Goal: Task Accomplishment & Management: Manage account settings

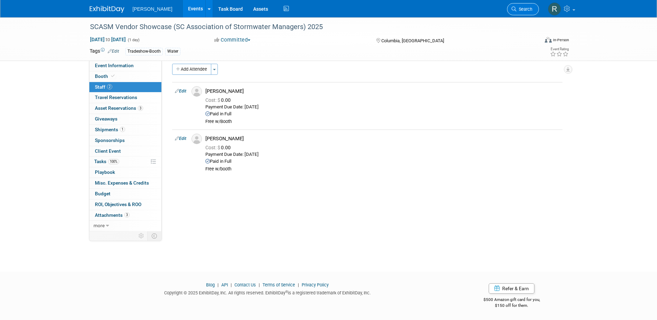
click at [520, 8] on span "Search" at bounding box center [524, 9] width 16 height 5
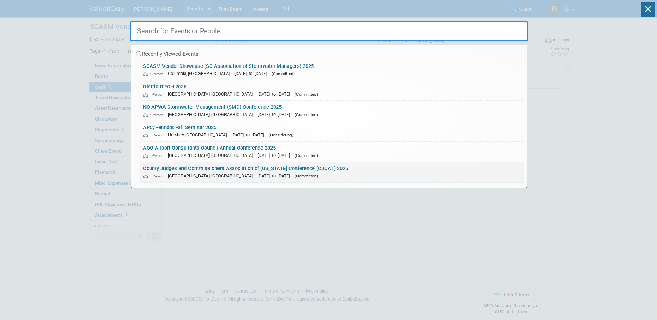
click at [252, 171] on link "County Judges and Commissioners Association of [US_STATE] Conference (CJCAT) 20…" at bounding box center [332, 172] width 384 height 20
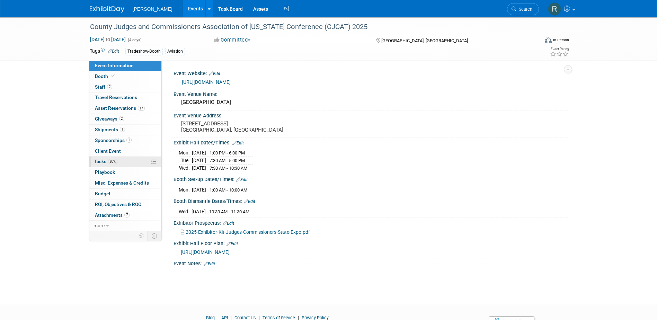
click at [142, 161] on link "80% Tasks 80%" at bounding box center [125, 162] width 72 height 10
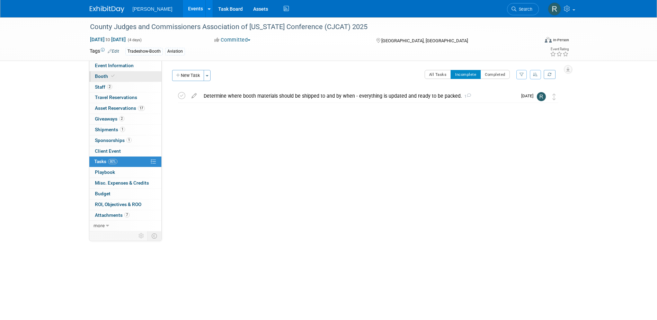
click at [116, 80] on link "Booth" at bounding box center [125, 76] width 72 height 10
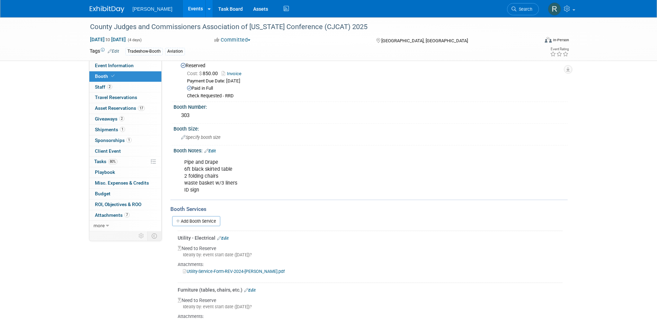
scroll to position [53, 0]
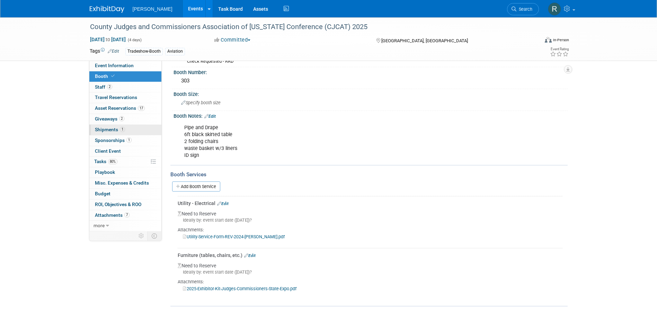
click at [120, 128] on span "1" at bounding box center [122, 129] width 5 height 5
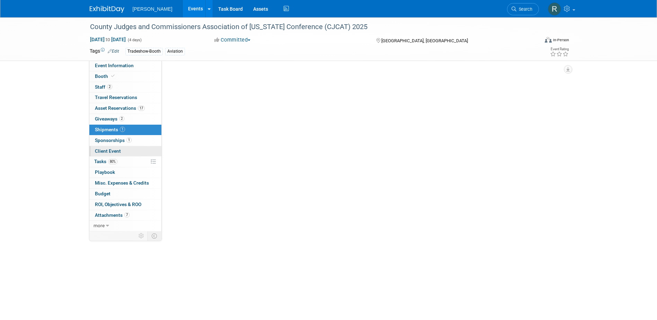
scroll to position [0, 0]
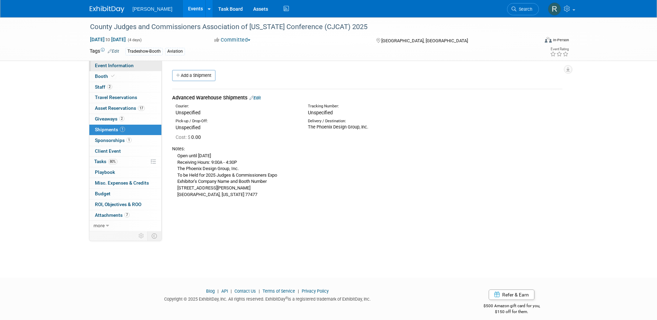
click at [118, 68] on span "Event Information" at bounding box center [114, 66] width 39 height 6
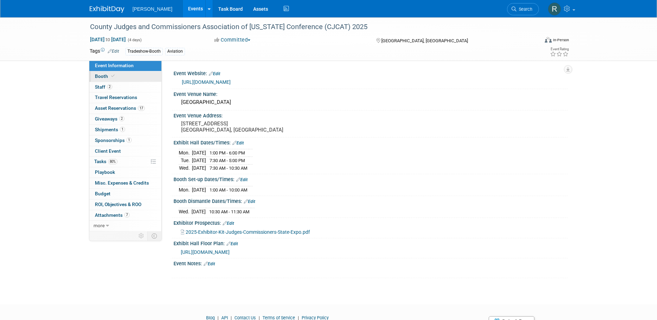
click at [102, 78] on span "Booth" at bounding box center [105, 76] width 21 height 6
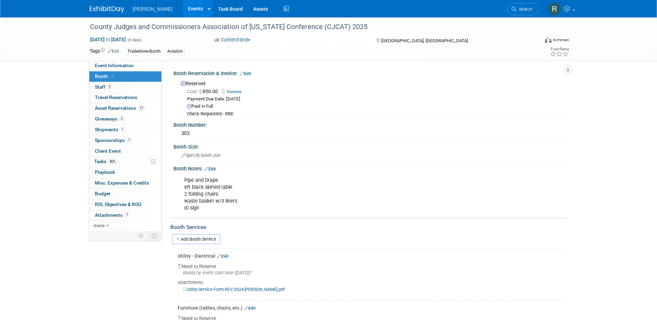
scroll to position [35, 0]
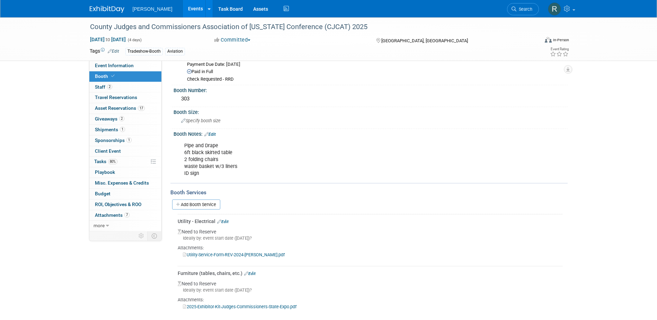
click at [214, 131] on div "Booth Notes: Edit" at bounding box center [371, 133] width 394 height 9
click at [215, 134] on link "Edit" at bounding box center [209, 134] width 11 height 5
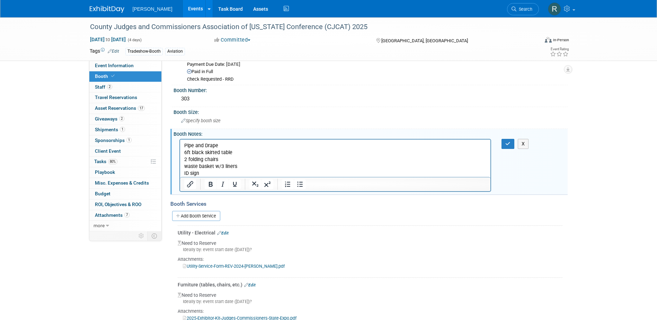
scroll to position [0, 0]
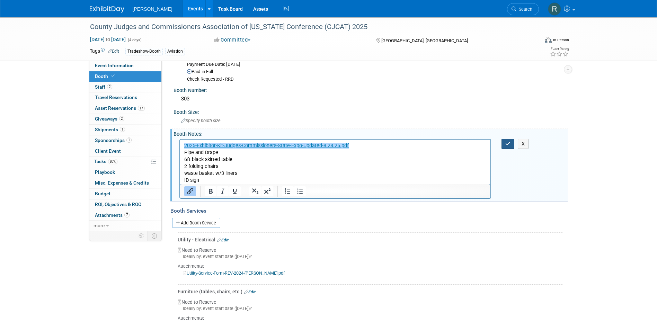
click at [508, 143] on icon "button" at bounding box center [507, 143] width 5 height 5
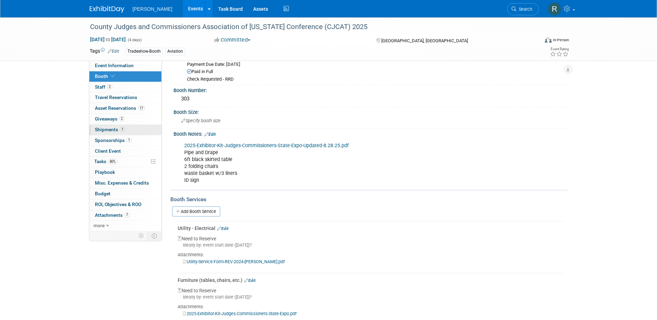
click at [123, 133] on link "1 Shipments 1" at bounding box center [125, 130] width 72 height 10
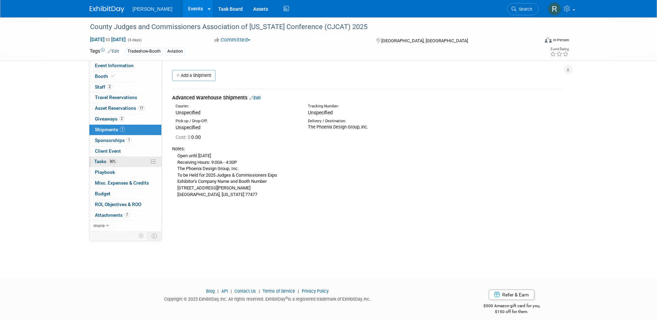
click at [102, 164] on span "Tasks 80%" at bounding box center [105, 162] width 23 height 6
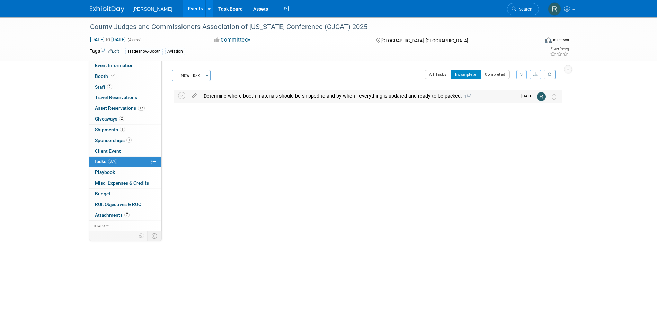
click at [214, 95] on div "Determine where booth materials should be shipped to and by when - everything i…" at bounding box center [358, 96] width 317 height 12
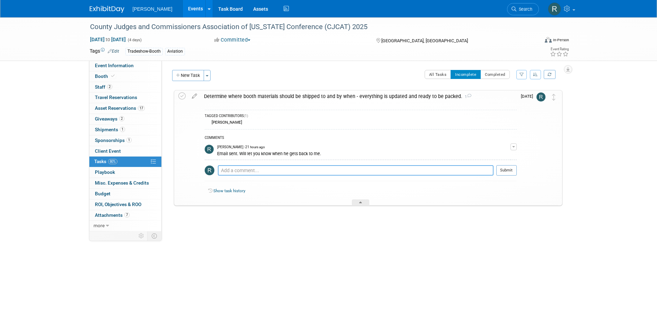
click at [231, 175] on textarea at bounding box center [356, 170] width 276 height 10
click at [323, 171] on textarea "Shipments tab has been updated and the" at bounding box center [356, 170] width 276 height 10
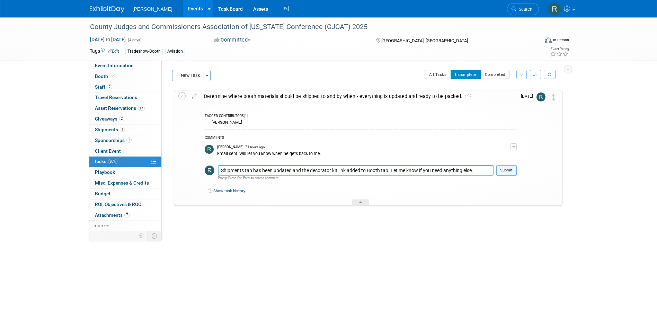
type textarea "Shipments tab has been updated and the decorator kit link added to Booth tab. L…"
click at [514, 171] on button "Submit" at bounding box center [506, 170] width 20 height 10
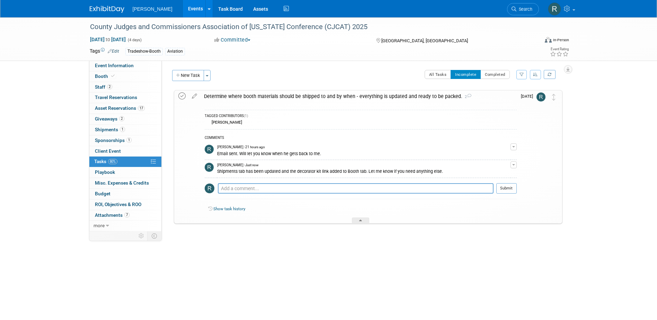
click at [181, 97] on icon at bounding box center [181, 95] width 7 height 7
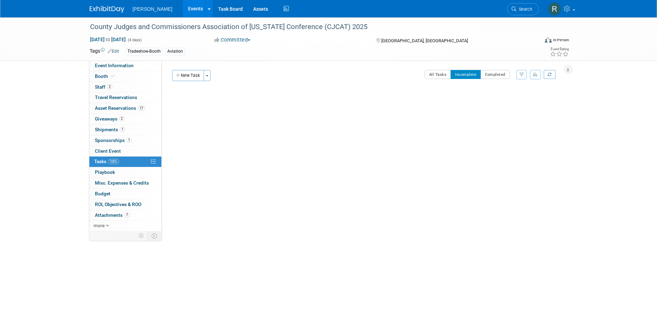
click at [522, 10] on span "Search" at bounding box center [524, 9] width 16 height 5
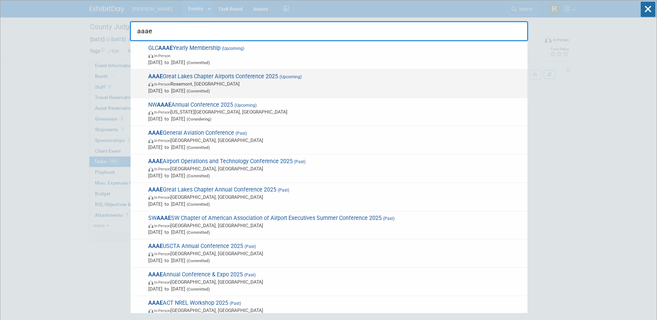
type input "aaae"
click at [197, 75] on span "AAAE Great Lakes Chapter Airports Conference 2025 (Upcoming) In-Person Rosemont…" at bounding box center [335, 83] width 378 height 21
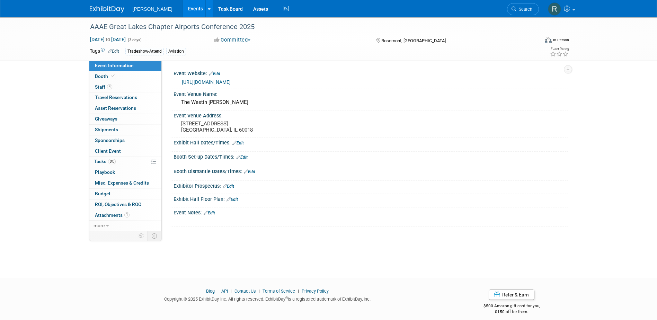
click at [196, 81] on link "https://www.glcaaae.org/" at bounding box center [206, 82] width 49 height 6
click at [528, 9] on span "Search" at bounding box center [524, 9] width 16 height 5
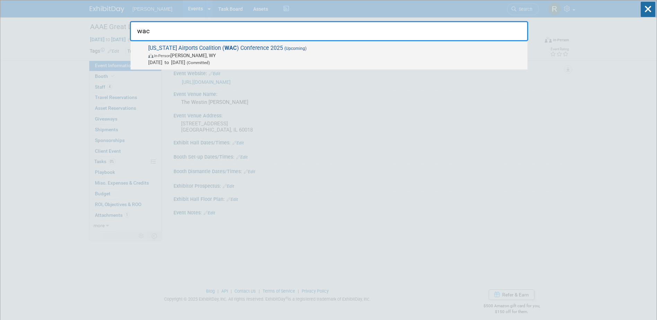
type input "wac"
click at [239, 44] on div "Wyoming Airports Coalition ( WAC ) Conference 2025 (Upcoming) In-Person Jackson…" at bounding box center [329, 55] width 397 height 28
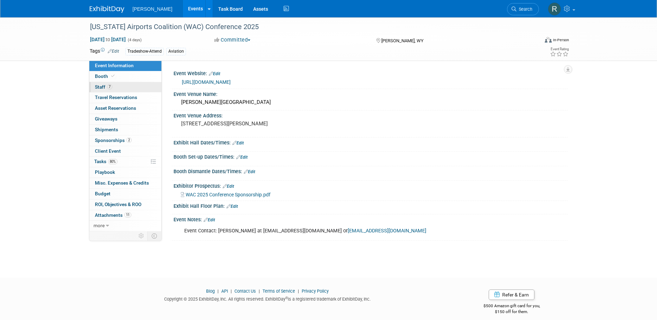
click at [109, 83] on link "7 Staff 7" at bounding box center [125, 87] width 72 height 10
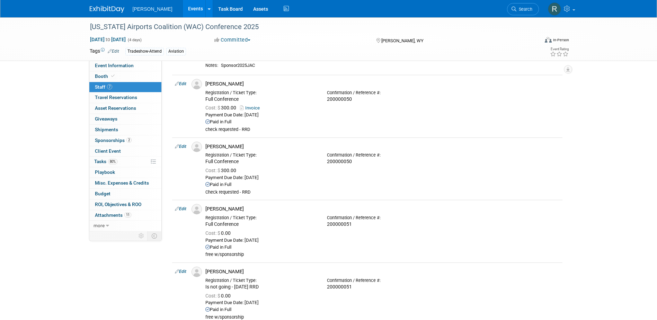
scroll to position [14, 0]
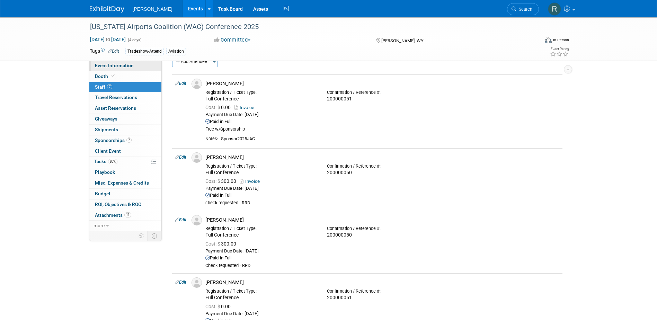
click at [143, 63] on link "Event Information" at bounding box center [125, 66] width 72 height 10
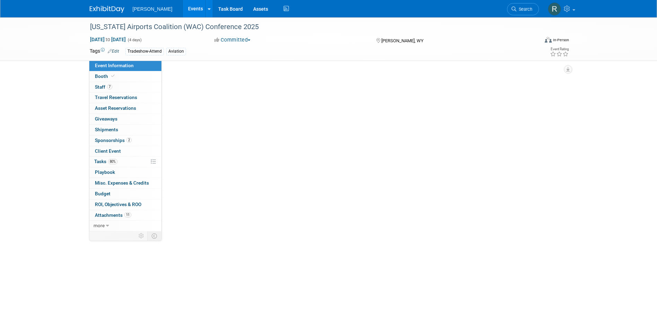
scroll to position [0, 0]
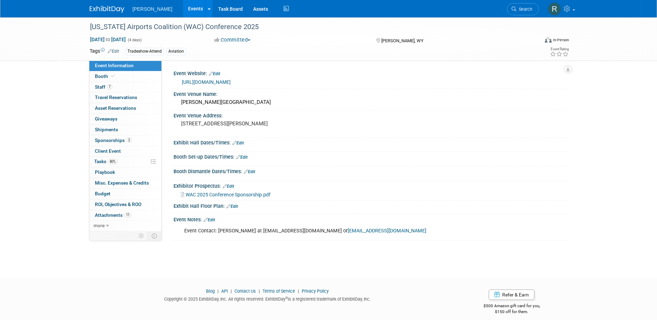
click at [218, 79] on link "https://wyomingairports.org/events/EventDetails.aspx?id=1936964" at bounding box center [206, 82] width 49 height 6
click at [518, 14] on link "Search" at bounding box center [523, 9] width 32 height 12
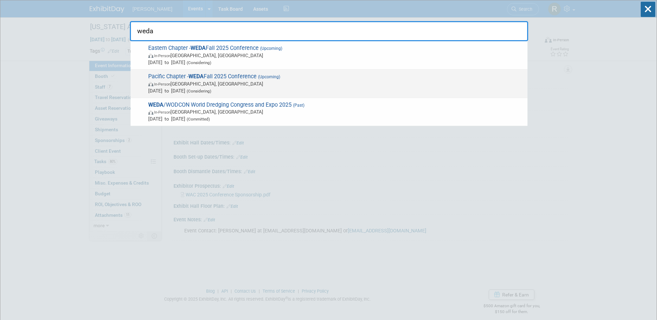
type input "weda"
click at [194, 80] on span "In-Person Honolulu, HI" at bounding box center [336, 83] width 376 height 7
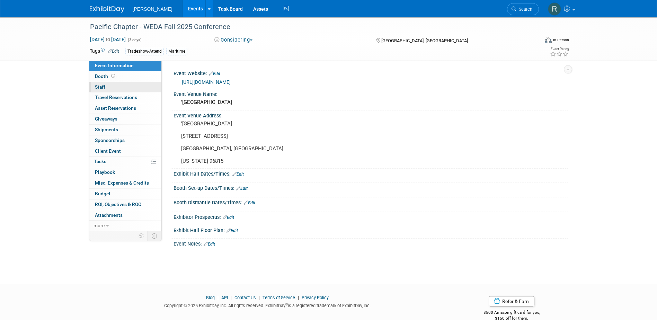
click at [92, 85] on link "0 Staff 0" at bounding box center [125, 87] width 72 height 10
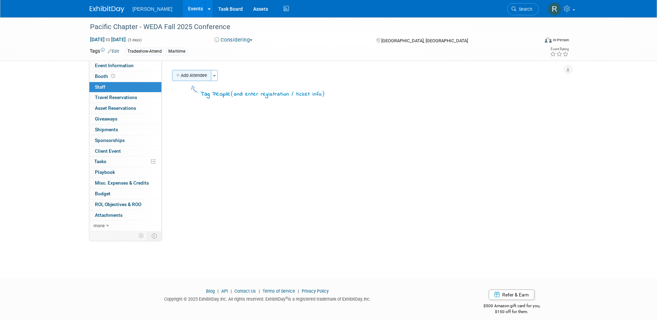
click at [182, 78] on button "Add Attendee" at bounding box center [191, 75] width 39 height 11
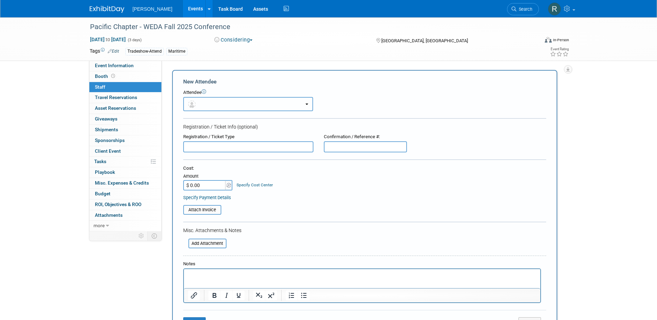
click at [204, 104] on button "button" at bounding box center [248, 104] width 130 height 14
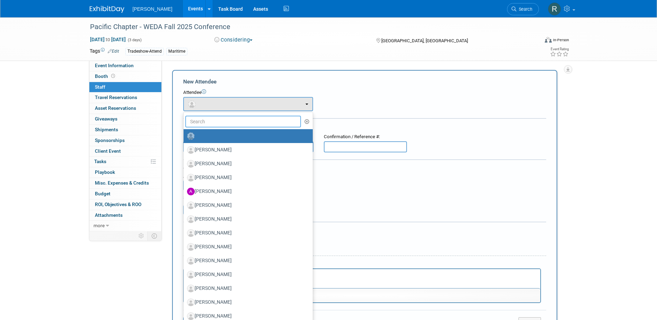
click at [207, 124] on input "text" at bounding box center [243, 122] width 116 height 12
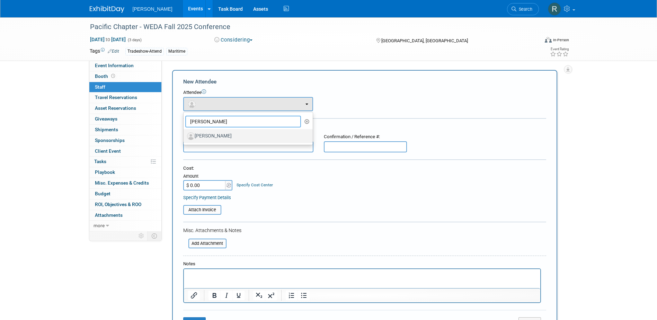
type input "Nick ge"
click at [212, 133] on label "[PERSON_NAME]" at bounding box center [246, 136] width 119 height 11
click at [185, 133] on input "[PERSON_NAME]" at bounding box center [182, 135] width 5 height 5
select select "039bd642-3714-40d6-bed3-25f6a4925e19"
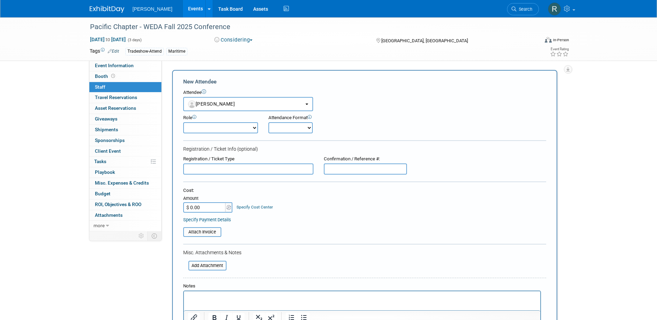
drag, startPoint x: 221, startPoint y: 128, endPoint x: 220, endPoint y: 133, distance: 5.0
click at [221, 128] on select "Demonstrator Host Planner Presenter Sales Representative Set-up/Dismantle Crew …" at bounding box center [220, 127] width 75 height 11
select select "5"
click at [183, 122] on select "Demonstrator Host Planner Presenter Sales Representative Set-up/Dismantle Crew …" at bounding box center [220, 127] width 75 height 11
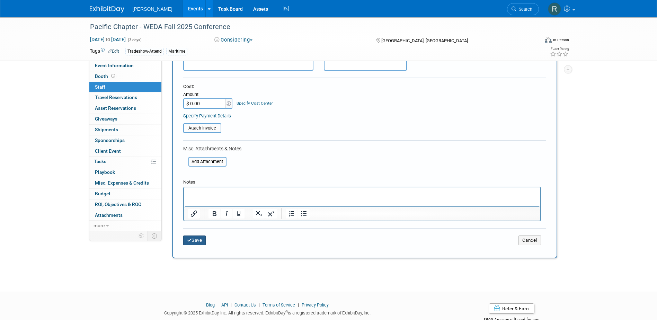
click at [193, 240] on button "Save" at bounding box center [194, 241] width 23 height 10
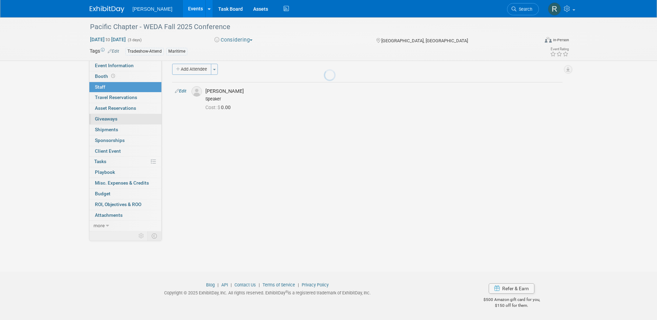
scroll to position [6, 0]
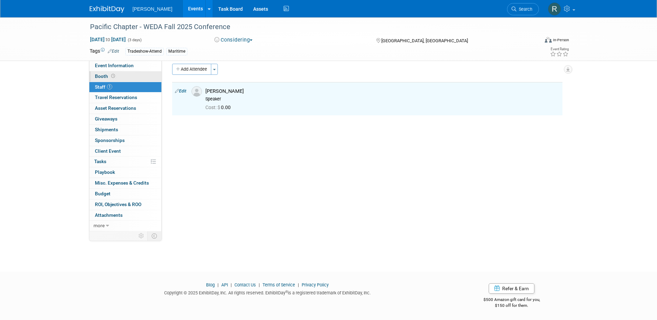
click at [115, 76] on span at bounding box center [113, 75] width 7 height 5
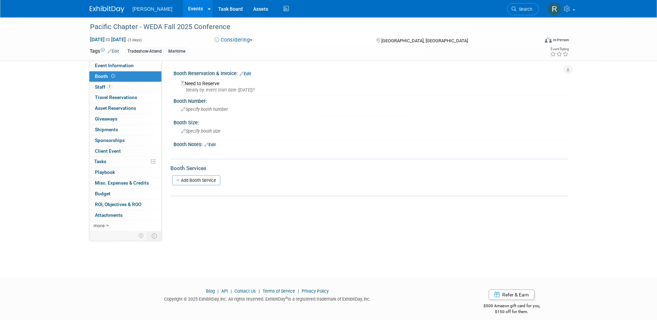
click at [248, 72] on link "Edit" at bounding box center [245, 73] width 11 height 5
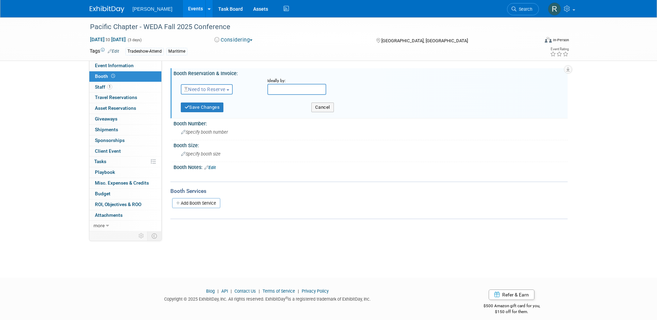
click at [220, 87] on span "Need to Reserve" at bounding box center [204, 90] width 41 height 6
click at [213, 118] on link "No Reservation Required" at bounding box center [218, 121] width 74 height 10
click at [203, 104] on button "Save Changes" at bounding box center [202, 108] width 43 height 10
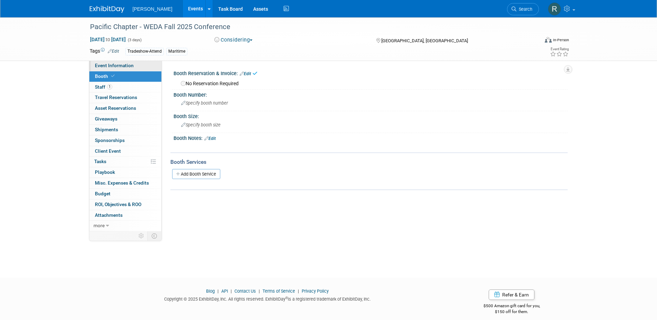
click at [115, 65] on span "Event Information" at bounding box center [114, 66] width 39 height 6
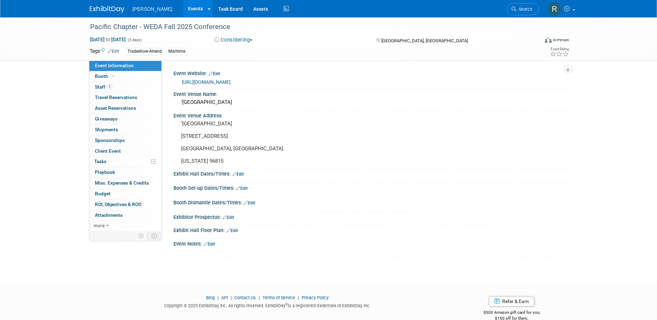
click at [197, 82] on link "https://www.westerndredging.org/index.php/regionalchapters/pacific-chapter" at bounding box center [206, 82] width 49 height 6
click at [521, 10] on span "Search" at bounding box center [524, 9] width 16 height 5
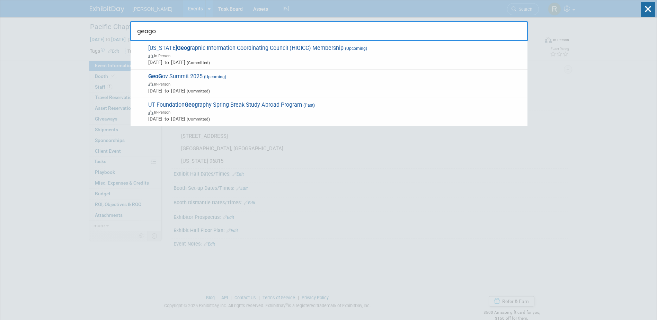
type input "geogov"
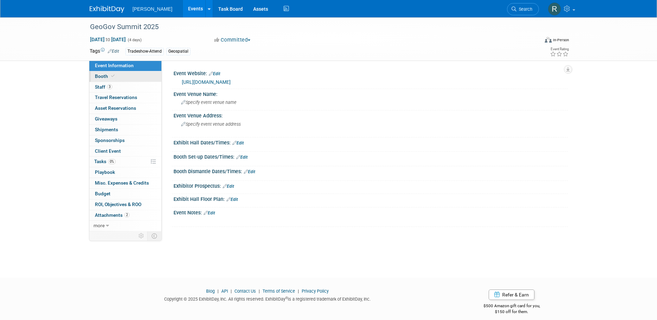
click at [132, 80] on link "Booth" at bounding box center [125, 76] width 72 height 10
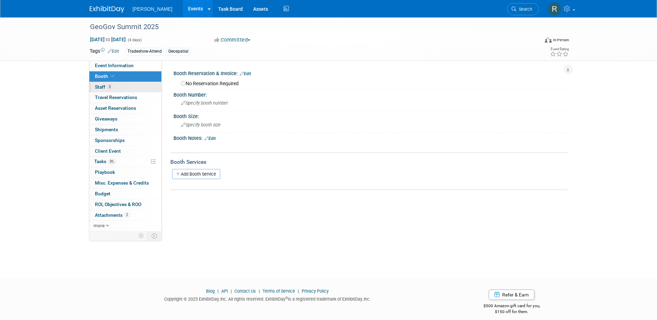
click at [130, 90] on link "3 Staff 3" at bounding box center [125, 87] width 72 height 10
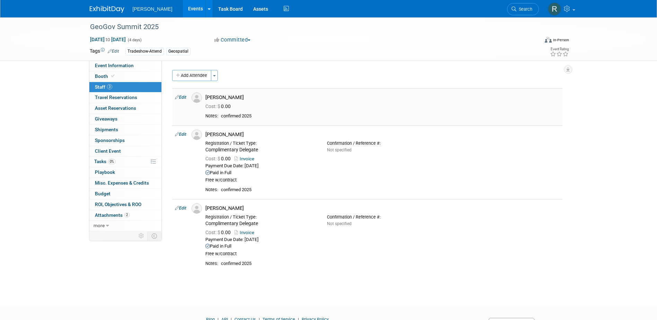
click at [186, 97] on link "Edit" at bounding box center [180, 97] width 11 height 5
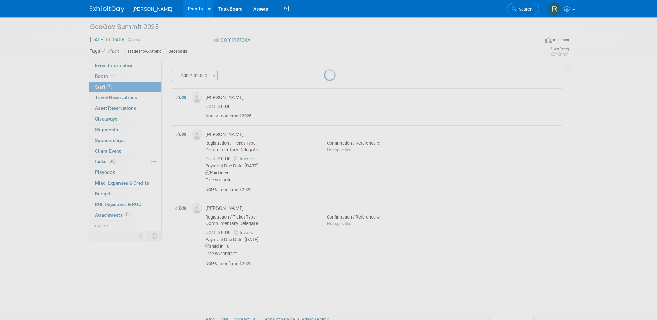
select select "3e9123df-e1e6-48fe-bbb2-c0d5ad3c871a"
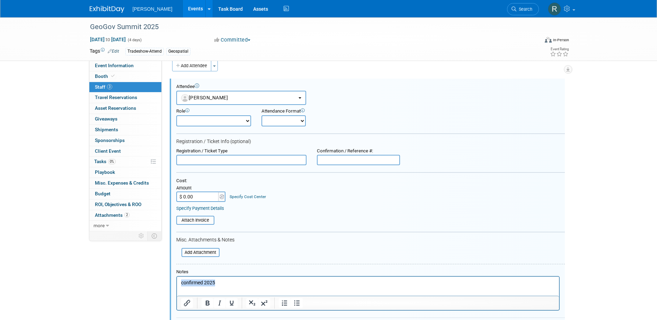
drag, startPoint x: 218, startPoint y: 281, endPoint x: 174, endPoint y: 277, distance: 44.5
click at [177, 277] on html "confirmed 2025" at bounding box center [368, 282] width 382 height 10
paste body "Rich Text Area. Press ALT-0 for help."
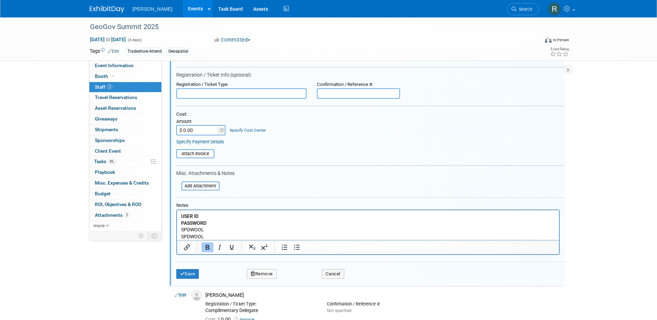
scroll to position [80, 0]
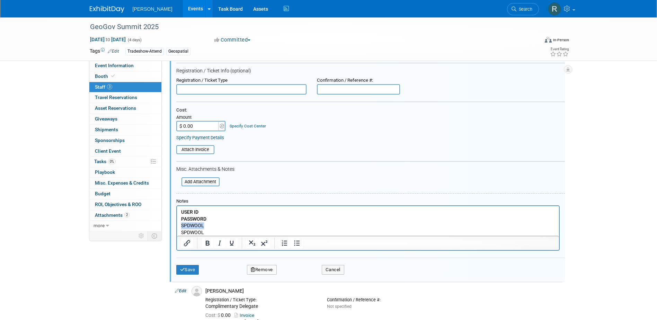
drag, startPoint x: 205, startPoint y: 225, endPoint x: 349, endPoint y: 431, distance: 251.3
click at [177, 224] on html "USER ID PASSWORD SPDWOOL SPDWOOL" at bounding box center [368, 221] width 382 height 30
click at [204, 212] on p "USER ID" at bounding box center [368, 212] width 374 height 7
drag, startPoint x: 209, startPoint y: 220, endPoint x: 213, endPoint y: 218, distance: 4.8
click at [209, 220] on p "PASSWORD" at bounding box center [368, 219] width 374 height 7
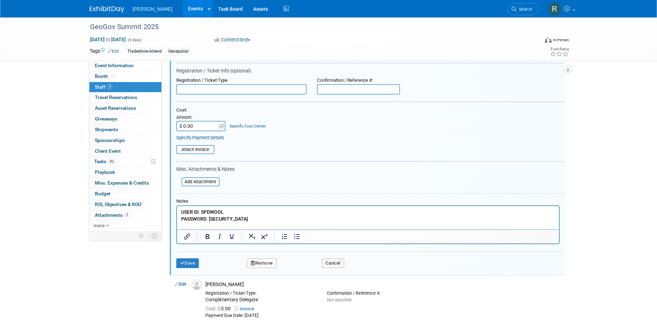
click at [223, 90] on input "text" at bounding box center [241, 89] width 130 height 10
type input "F"
type input "Full Conference"
click at [220, 138] on link "Specify Payment Details" at bounding box center [200, 137] width 48 height 5
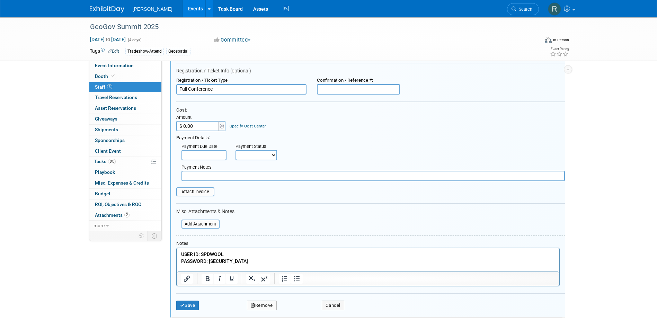
click at [219, 151] on input "text" at bounding box center [203, 155] width 45 height 10
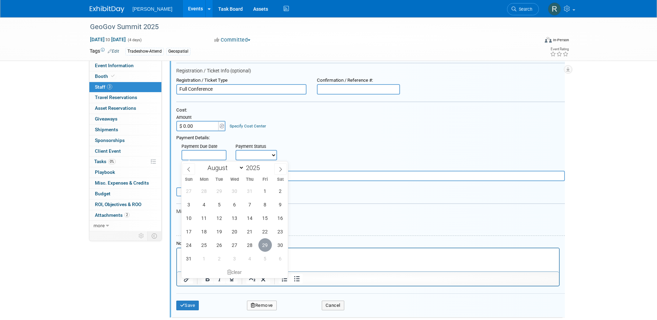
click at [263, 245] on span "29" at bounding box center [265, 245] width 14 height 14
type input "Aug 29, 2025"
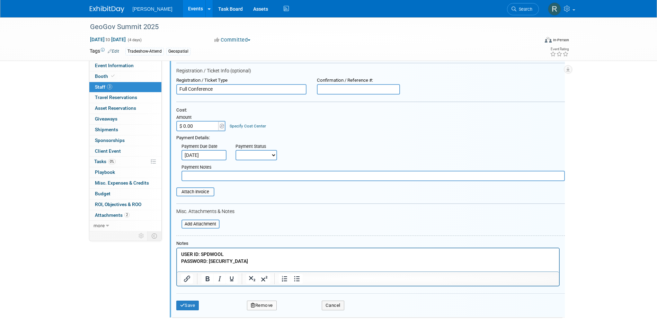
click at [241, 159] on select "Not Paid Yet Partially Paid Paid in Full" at bounding box center [257, 155] width 42 height 10
select select "1"
click at [236, 150] on select "Not Paid Yet Partially Paid Paid in Full" at bounding box center [257, 155] width 42 height 10
click at [244, 177] on input "text" at bounding box center [372, 176] width 383 height 10
type input "Free w/Sponsorship"
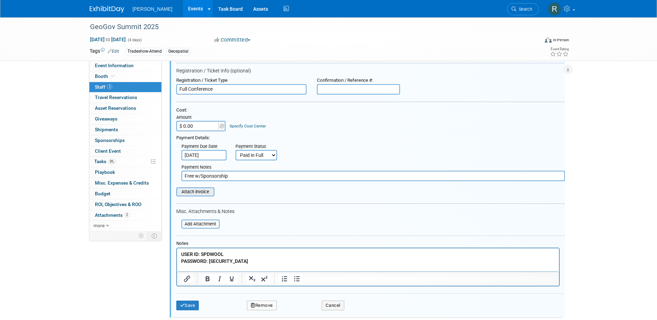
click at [195, 194] on input "file" at bounding box center [172, 192] width 82 height 8
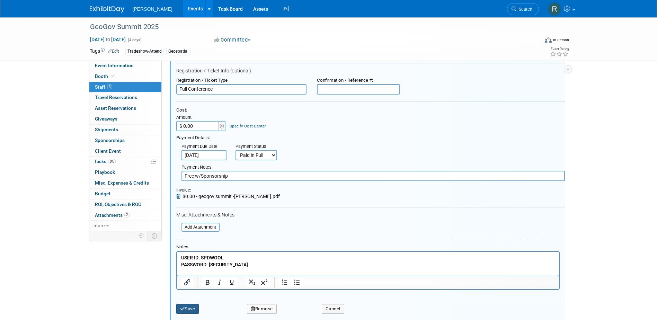
click at [193, 310] on button "Save" at bounding box center [187, 309] width 23 height 10
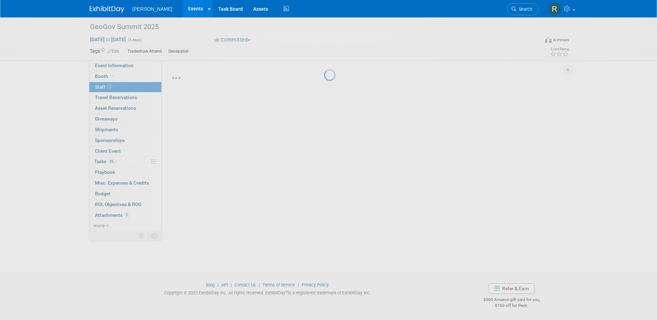
scroll to position [76, 0]
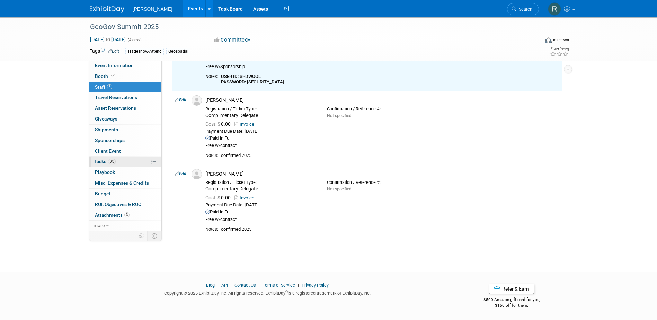
click at [96, 165] on link "0% Tasks 0%" at bounding box center [125, 162] width 72 height 10
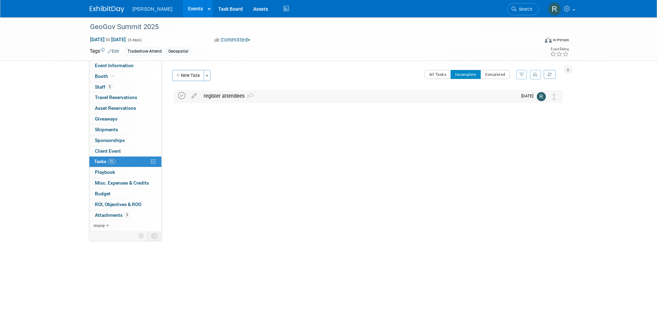
click at [183, 95] on icon at bounding box center [181, 95] width 7 height 7
click at [519, 6] on link "Search" at bounding box center [523, 9] width 32 height 12
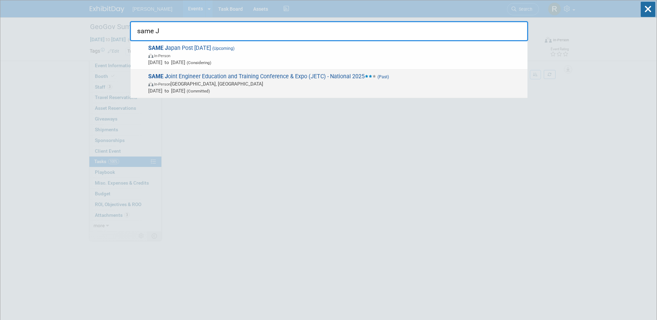
type input "same J"
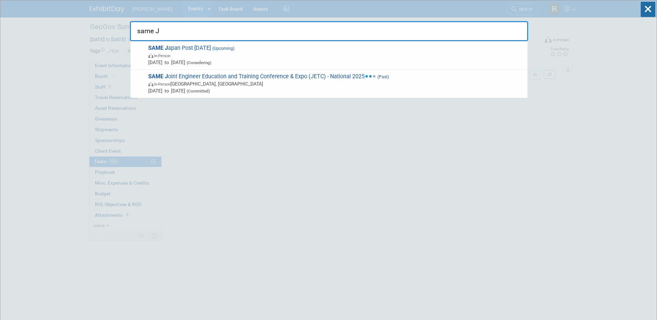
click at [364, 77] on span "SAME J oint Engineer Education and Training Conference & Expo (JETC) - National…" at bounding box center [335, 83] width 378 height 21
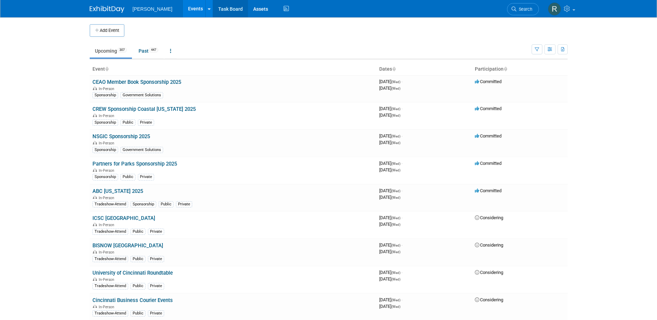
click at [213, 13] on link "Task Board" at bounding box center [230, 8] width 35 height 17
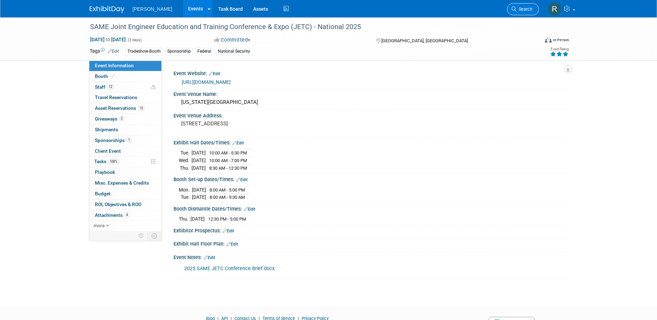
click at [515, 7] on icon at bounding box center [514, 9] width 5 height 5
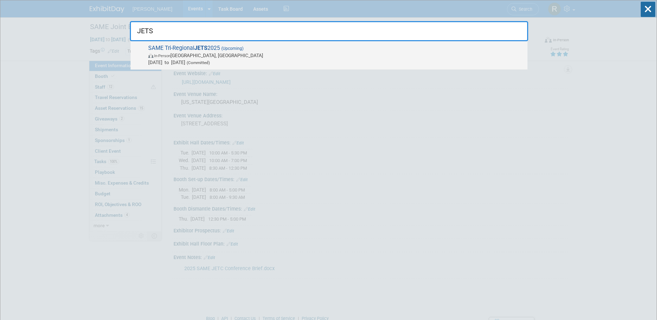
type input "JETS"
click at [274, 52] on span "In-Person [GEOGRAPHIC_DATA], [GEOGRAPHIC_DATA]" at bounding box center [336, 55] width 376 height 7
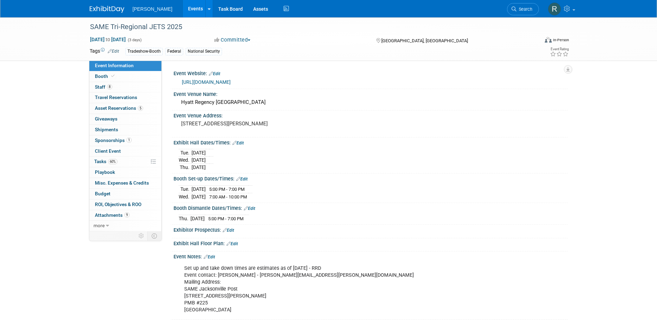
click at [243, 179] on link "Edit" at bounding box center [241, 179] width 11 height 5
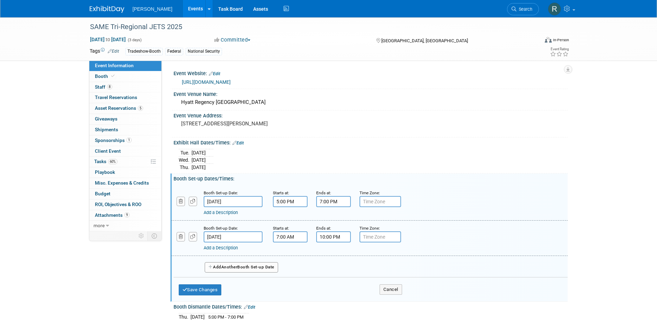
click at [301, 238] on input "7:00 AM" at bounding box center [290, 236] width 35 height 11
click at [291, 282] on span at bounding box center [289, 284] width 12 height 12
type input "6:00 AM"
drag, startPoint x: 344, startPoint y: 297, endPoint x: 334, endPoint y: 263, distance: 36.1
click at [344, 297] on span at bounding box center [340, 300] width 47 height 12
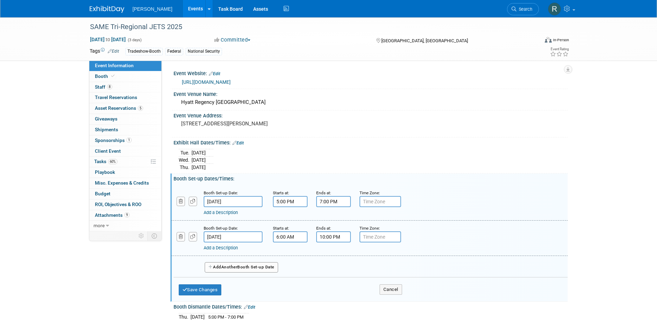
click at [339, 238] on input "10:00 PM" at bounding box center [333, 236] width 35 height 11
click at [338, 278] on span at bounding box center [332, 284] width 12 height 12
click at [397, 270] on button "PM" at bounding box center [393, 269] width 12 height 12
type input "9:00 AM"
click at [388, 301] on span at bounding box center [383, 300] width 47 height 12
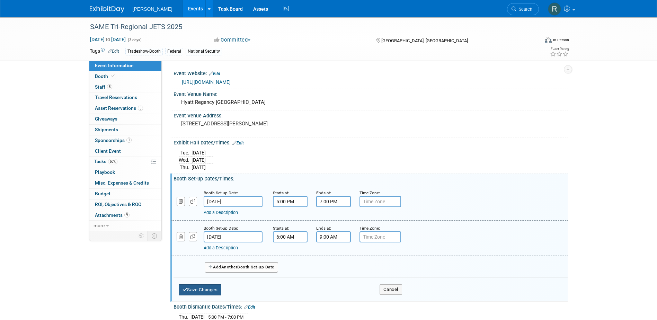
click at [207, 288] on button "Save Changes" at bounding box center [200, 289] width 43 height 11
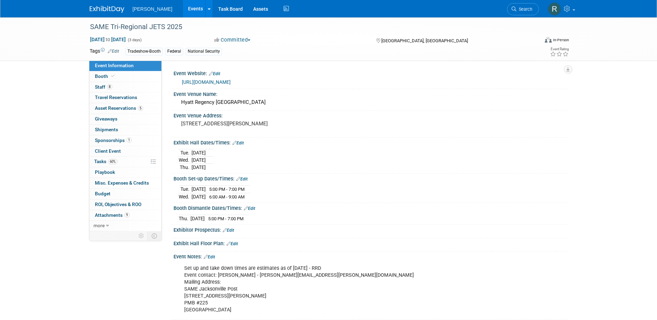
click at [234, 229] on link "Edit" at bounding box center [228, 230] width 11 height 5
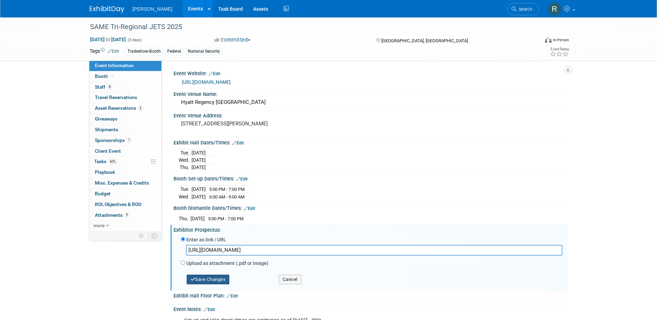
type input "https://www.same.org/wp-content/uploads/2025/08/same-jacksonville-post-tri-regi…"
click at [222, 280] on button "Save Changes" at bounding box center [208, 280] width 43 height 10
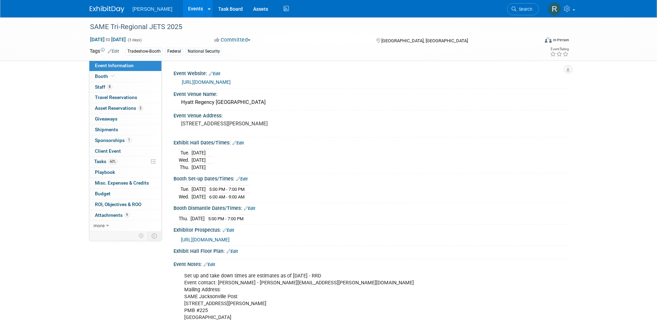
click at [241, 141] on link "Edit" at bounding box center [237, 143] width 11 height 5
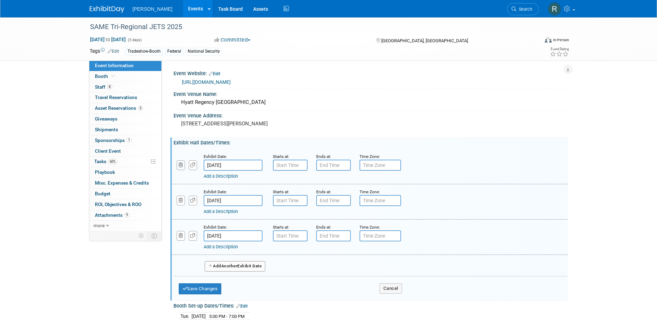
click at [181, 168] on button "button" at bounding box center [181, 164] width 9 height 9
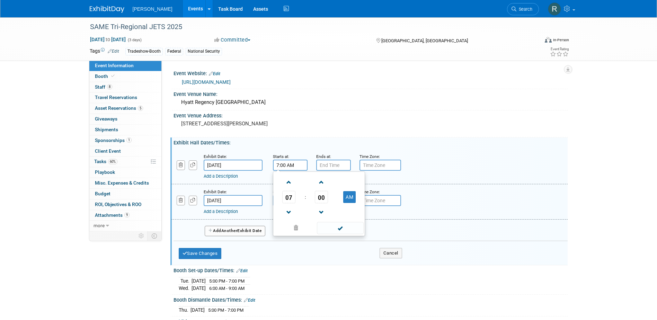
click at [289, 167] on input "7:00 AM" at bounding box center [290, 165] width 35 height 11
click at [291, 184] on span at bounding box center [289, 182] width 12 height 12
type input "9:00 AM"
drag, startPoint x: 326, startPoint y: 227, endPoint x: 325, endPoint y: 203, distance: 23.6
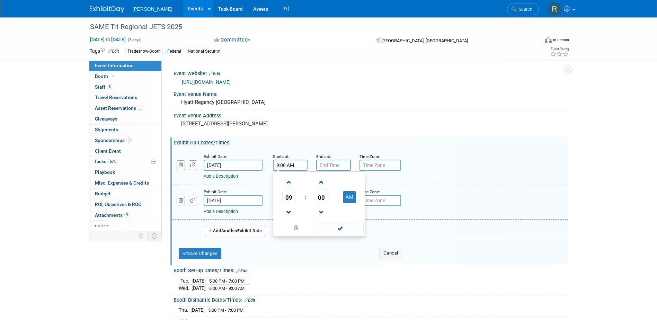
click at [326, 227] on span at bounding box center [340, 228] width 47 height 12
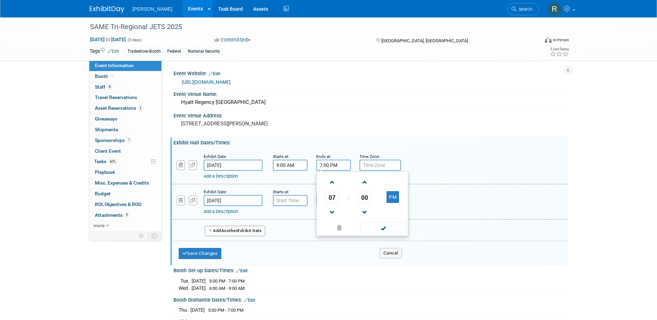
click at [324, 167] on input "7:00 PM" at bounding box center [333, 165] width 35 height 11
click at [334, 183] on span at bounding box center [332, 182] width 12 height 12
drag, startPoint x: 366, startPoint y: 200, endPoint x: 379, endPoint y: 210, distance: 16.8
click at [366, 200] on span "00" at bounding box center [364, 197] width 13 height 12
click at [375, 204] on td "30" at bounding box center [373, 201] width 22 height 19
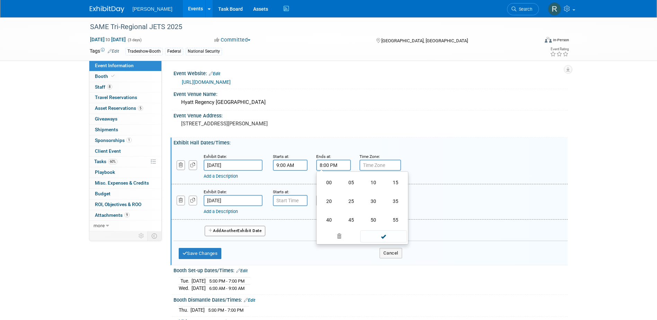
type input "8:30 PM"
click at [387, 231] on span at bounding box center [383, 228] width 47 height 12
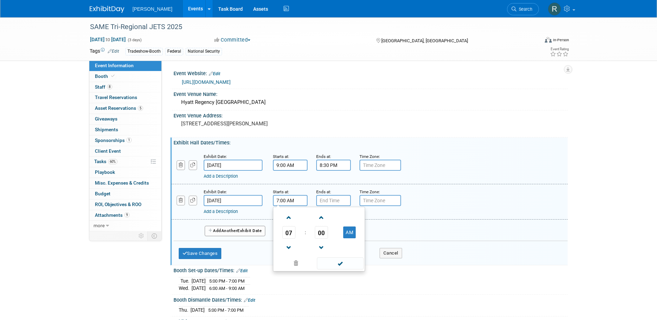
click at [304, 199] on input "7:00 AM" at bounding box center [290, 200] width 35 height 11
click at [291, 220] on span at bounding box center [289, 218] width 12 height 12
type input "8:00 AM"
click at [333, 260] on span at bounding box center [340, 263] width 47 height 12
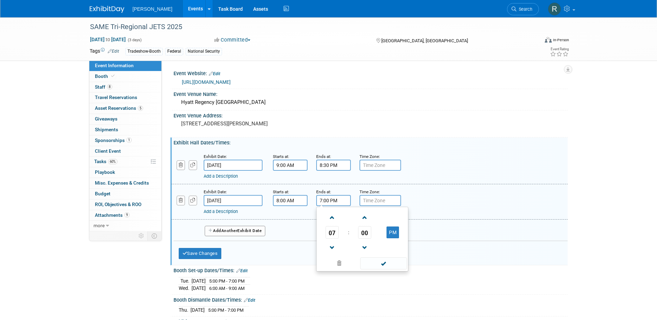
click at [337, 202] on input "7:00 PM" at bounding box center [333, 200] width 35 height 11
click at [332, 248] on span at bounding box center [332, 248] width 12 height 12
click at [331, 248] on span at bounding box center [332, 248] width 12 height 12
click at [366, 233] on span "00" at bounding box center [364, 232] width 13 height 12
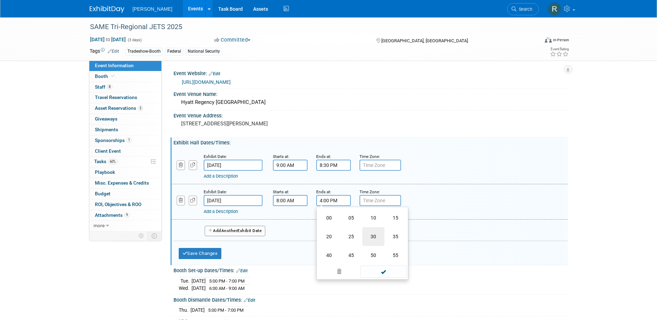
click at [376, 239] on td "30" at bounding box center [373, 236] width 22 height 19
type input "4:30 PM"
click at [386, 262] on span at bounding box center [383, 263] width 47 height 12
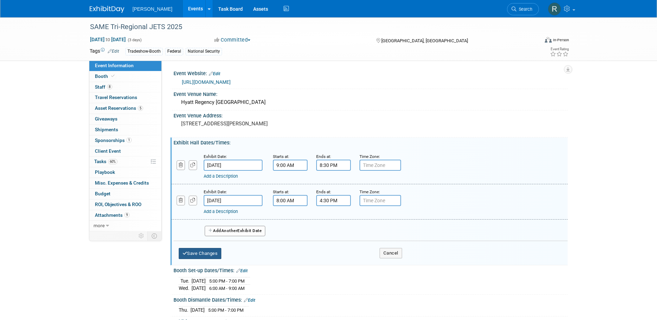
click at [217, 250] on button "Save Changes" at bounding box center [200, 253] width 43 height 11
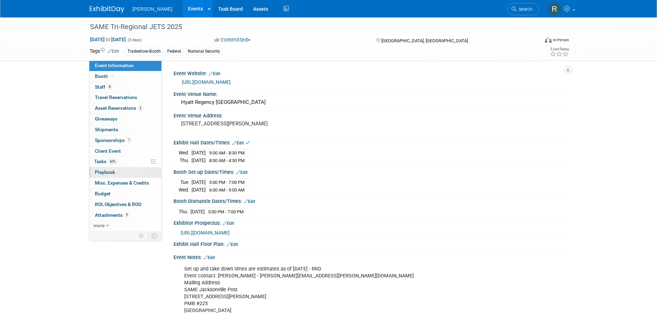
click at [114, 172] on span "Playbook 0" at bounding box center [105, 172] width 20 height 6
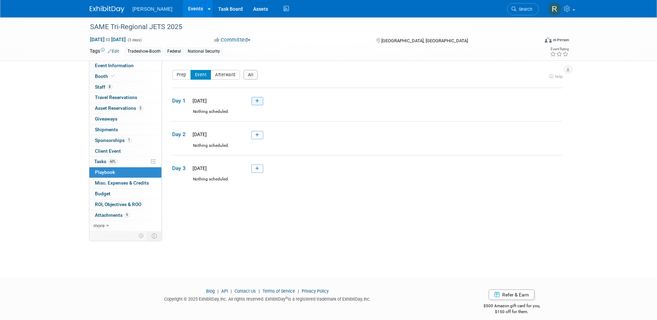
click at [258, 102] on icon at bounding box center [257, 101] width 4 height 4
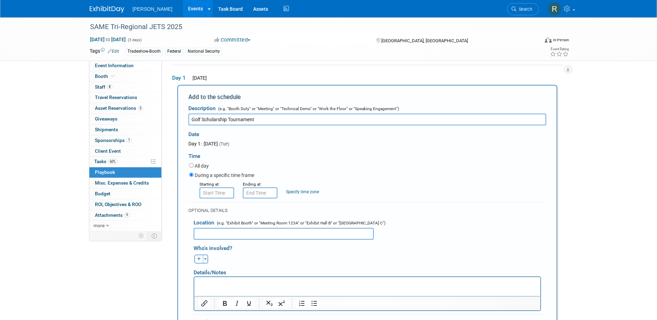
type input "Golf Scholarship Tournament"
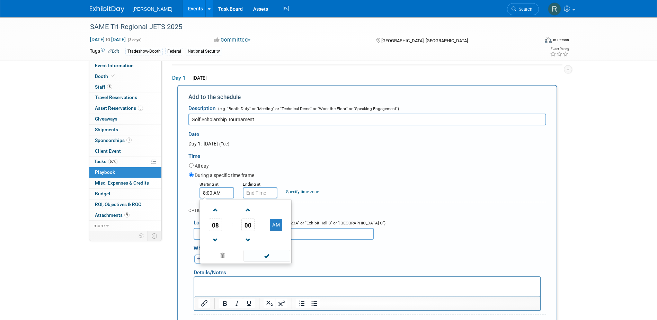
click at [222, 194] on input "8:00 AM" at bounding box center [217, 192] width 35 height 11
drag, startPoint x: 216, startPoint y: 215, endPoint x: 219, endPoint y: 220, distance: 6.1
click at [216, 215] on span at bounding box center [216, 210] width 12 height 12
type input "9:00 AM"
drag, startPoint x: 261, startPoint y: 257, endPoint x: 261, endPoint y: 250, distance: 6.2
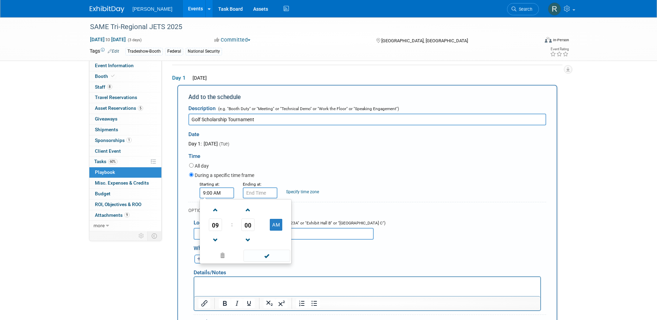
click at [261, 256] on span at bounding box center [266, 256] width 47 height 12
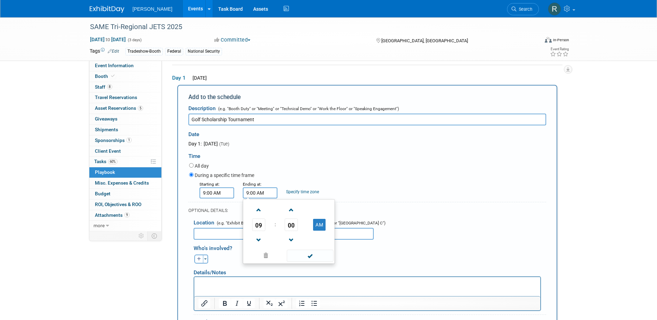
click at [266, 195] on input "9:00 AM" at bounding box center [260, 192] width 35 height 11
click at [258, 216] on link at bounding box center [258, 210] width 13 height 18
click at [258, 216] on span at bounding box center [259, 210] width 12 height 12
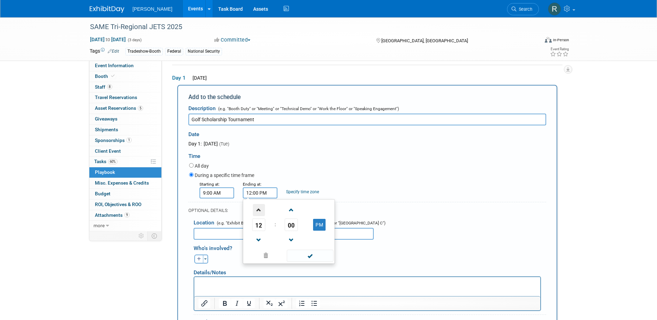
type input "1:00 PM"
click at [299, 255] on span at bounding box center [310, 256] width 47 height 12
click at [255, 234] on input "text" at bounding box center [284, 234] width 180 height 12
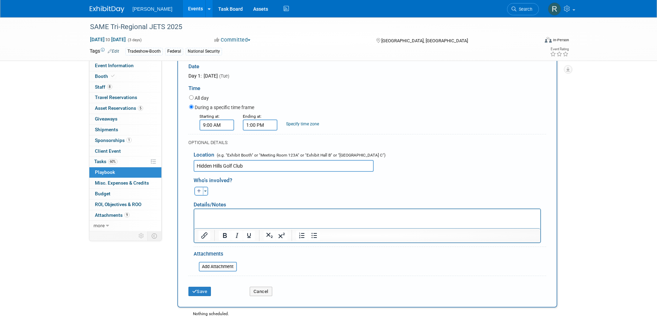
scroll to position [92, 0]
type input "Hidden Hills Golf Club"
click at [203, 289] on button "Save" at bounding box center [199, 290] width 23 height 10
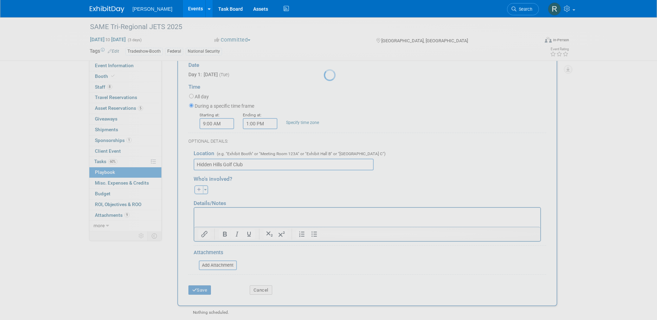
scroll to position [6, 0]
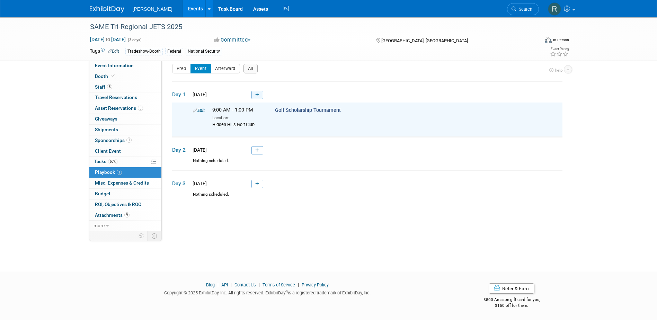
click at [257, 94] on icon at bounding box center [257, 95] width 4 height 4
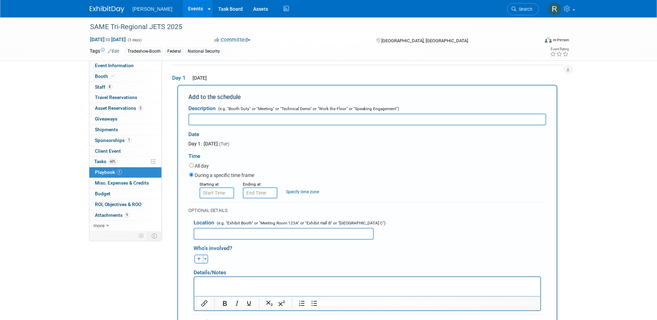
scroll to position [0, 0]
type input "Networking Social"
click at [208, 196] on input "8:00 AM" at bounding box center [217, 192] width 35 height 11
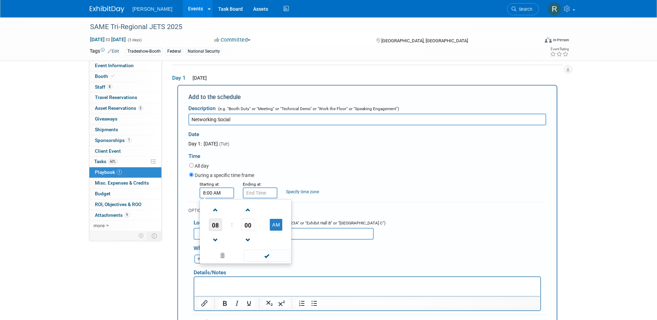
click at [215, 226] on span "08" at bounding box center [215, 225] width 13 height 12
click at [229, 229] on td "05" at bounding box center [234, 229] width 22 height 19
click at [249, 226] on span "00" at bounding box center [247, 225] width 13 height 12
click at [260, 233] on td "30" at bounding box center [257, 229] width 22 height 19
click at [276, 224] on button "AM" at bounding box center [276, 225] width 12 height 12
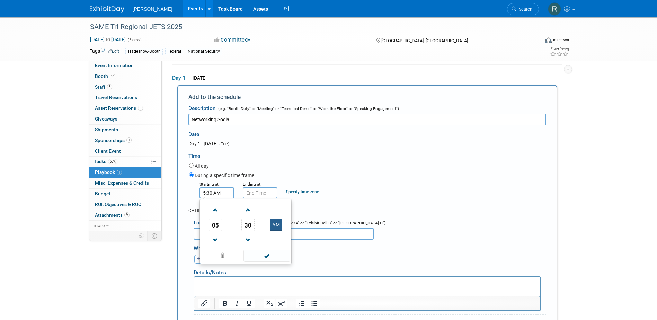
type input "5:30 PM"
click at [271, 253] on span at bounding box center [266, 256] width 47 height 12
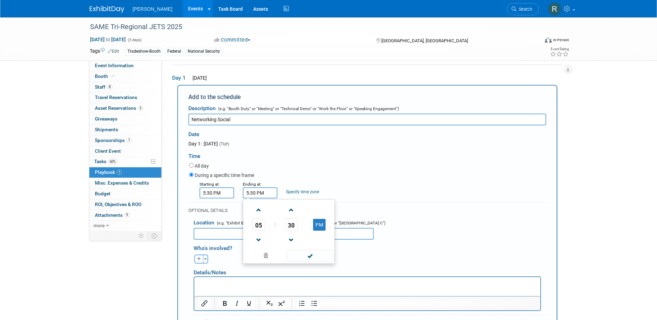
click at [267, 194] on input "5:30 PM" at bounding box center [260, 192] width 35 height 11
click at [260, 212] on span at bounding box center [259, 210] width 12 height 12
type input "7:30 PM"
drag, startPoint x: 301, startPoint y: 256, endPoint x: 295, endPoint y: 247, distance: 10.3
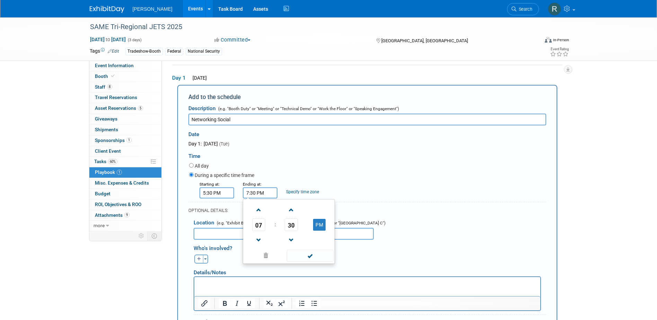
click at [301, 256] on span at bounding box center [310, 256] width 47 height 12
click at [233, 237] on input "text" at bounding box center [284, 234] width 180 height 12
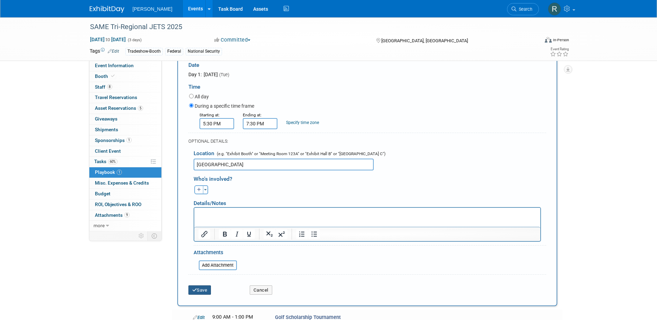
type input "Jacksonville Museum of Contemporary Art"
click at [210, 287] on button "Save" at bounding box center [199, 290] width 23 height 10
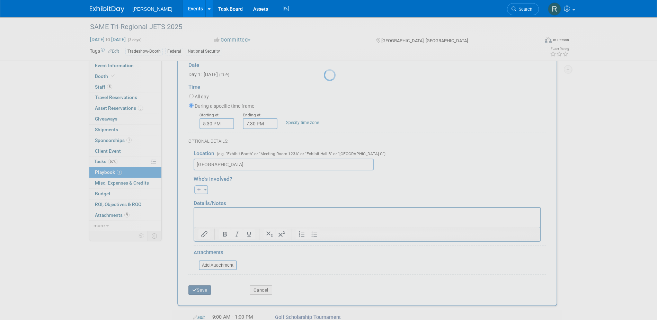
scroll to position [6, 0]
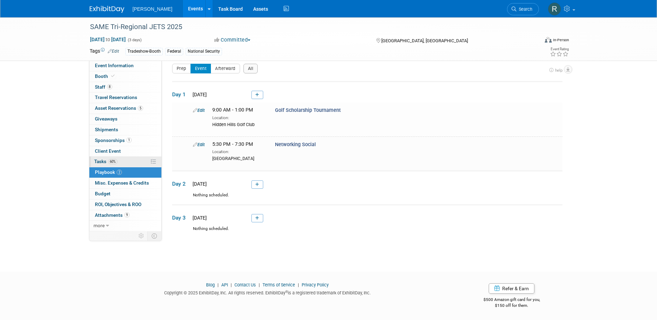
click at [101, 162] on span "Tasks 60%" at bounding box center [105, 162] width 23 height 6
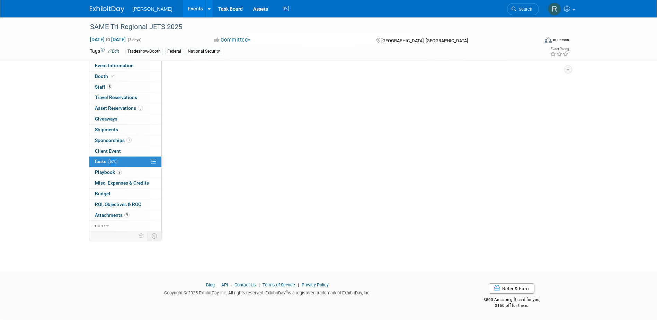
scroll to position [0, 0]
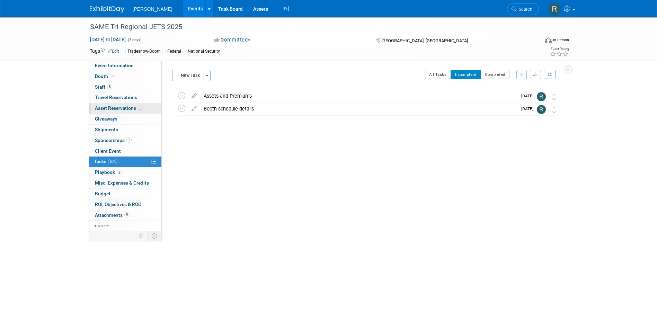
click at [118, 109] on span "Asset Reservations 5" at bounding box center [119, 108] width 48 height 6
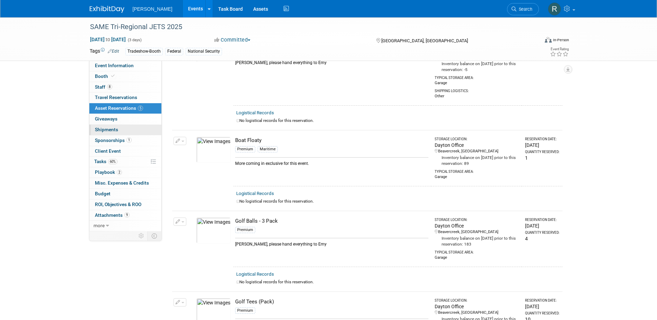
scroll to position [55, 0]
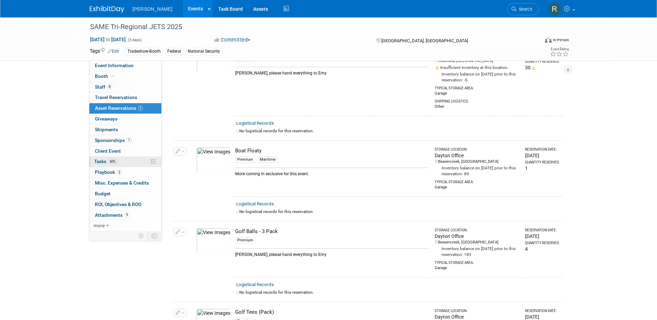
click at [92, 158] on link "60% Tasks 60%" at bounding box center [125, 162] width 72 height 10
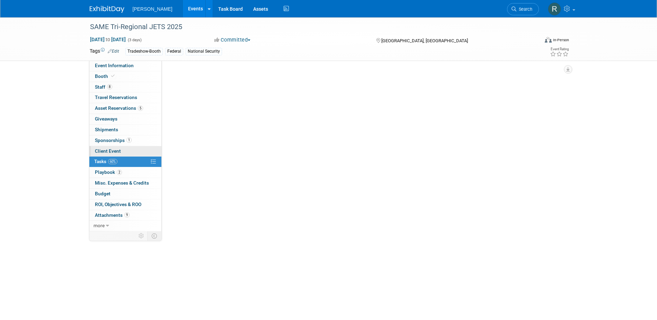
scroll to position [0, 0]
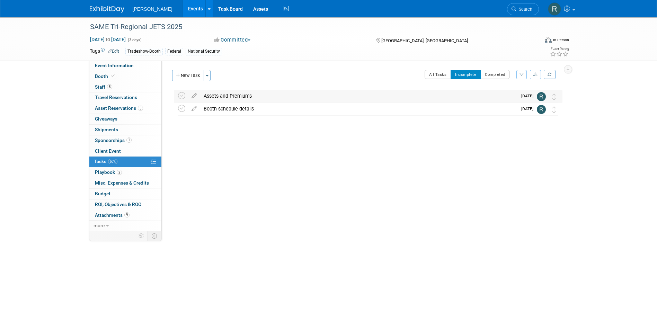
click at [230, 96] on div "Assets and Premiums" at bounding box center [358, 96] width 317 height 12
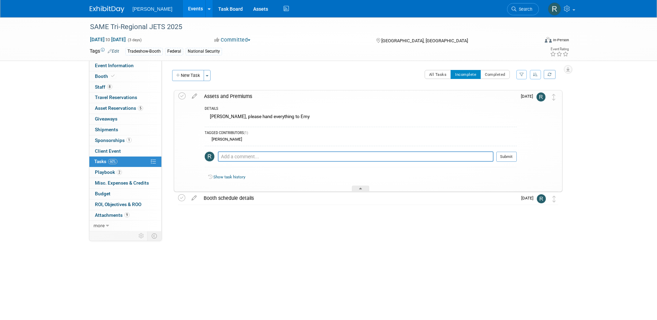
click at [218, 96] on div "Assets and Premiums" at bounding box center [359, 96] width 316 height 12
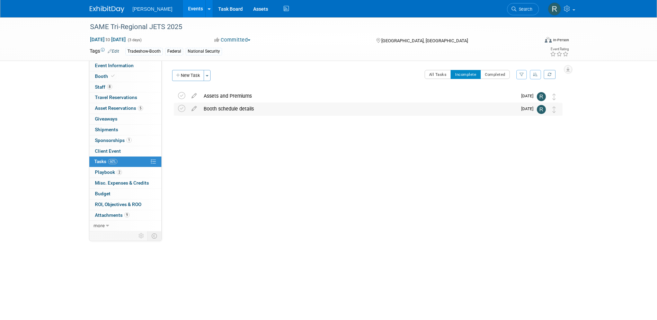
click at [218, 108] on div "Booth schedule details" at bounding box center [358, 109] width 317 height 12
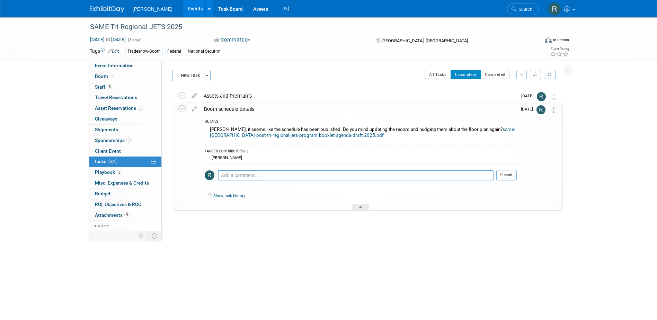
click at [218, 108] on div "Booth schedule details" at bounding box center [359, 109] width 316 height 12
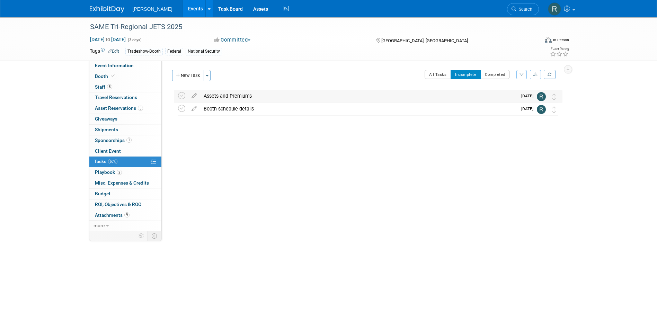
click at [218, 96] on div "Assets and Premiums" at bounding box center [358, 96] width 317 height 12
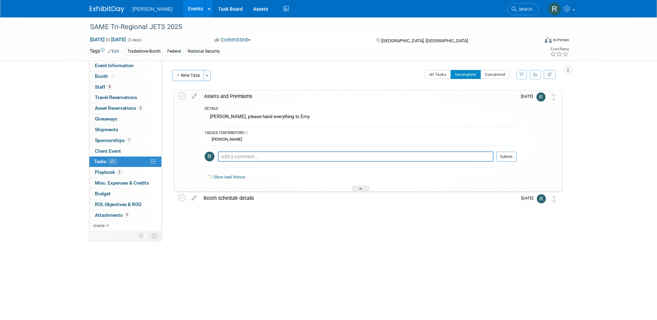
click at [218, 96] on div "Assets and Premiums" at bounding box center [359, 96] width 316 height 12
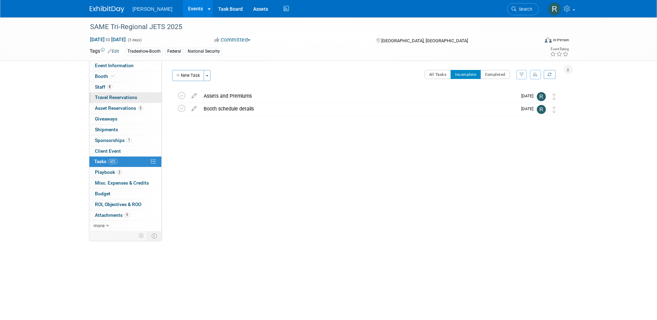
click at [106, 97] on span "Travel Reservations 0" at bounding box center [116, 98] width 42 height 6
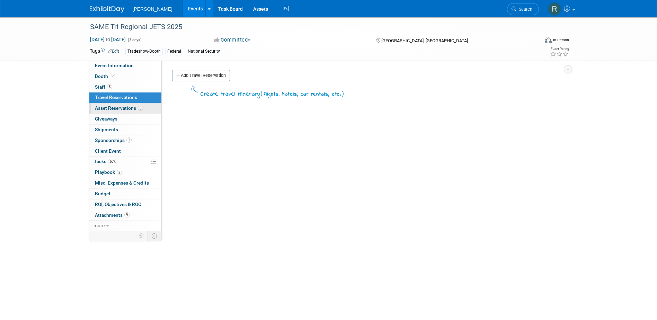
click at [112, 105] on link "5 Asset Reservations 5" at bounding box center [125, 108] width 72 height 10
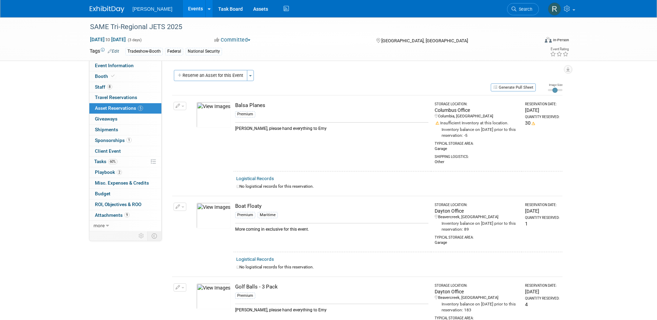
click at [180, 107] on button "button" at bounding box center [180, 106] width 13 height 8
click at [196, 116] on button "Change Reservation" at bounding box center [206, 117] width 59 height 9
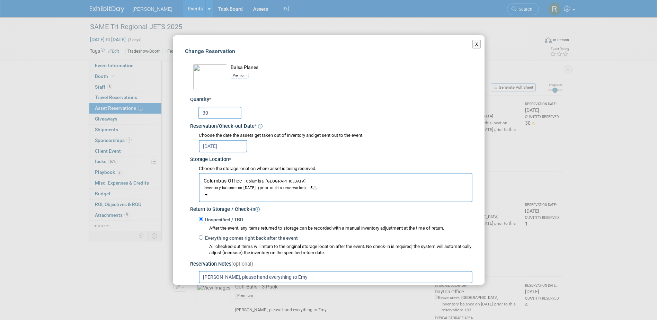
click at [233, 181] on span "Columbus Office Columbia, SC Inventory balance on Oct 17, 2025 (prior to this r…" at bounding box center [336, 184] width 264 height 13
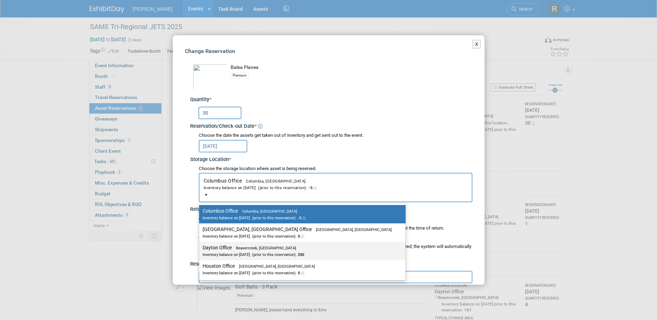
click at [228, 250] on label "Dayton Office Beavercreek, OH Inventory balance on Oct 17, 2025 (prior to this …" at bounding box center [301, 251] width 196 height 16
click at [200, 250] on input "Dayton Office Beavercreek, OH Inventory balance on Oct 17, 2025 (prior to this …" at bounding box center [198, 248] width 5 height 5
select select "11223930"
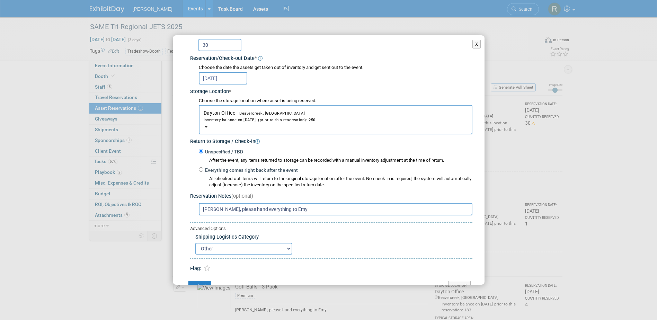
scroll to position [87, 0]
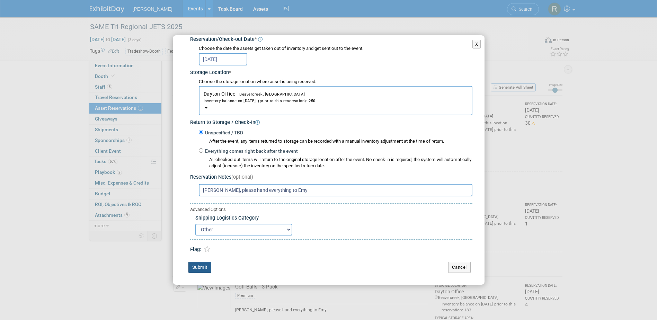
click at [194, 268] on button "Submit" at bounding box center [199, 267] width 23 height 11
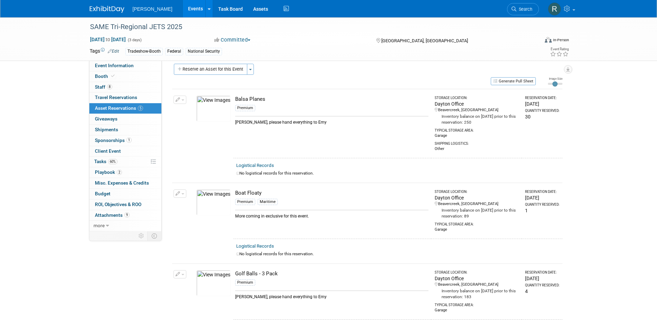
scroll to position [0, 0]
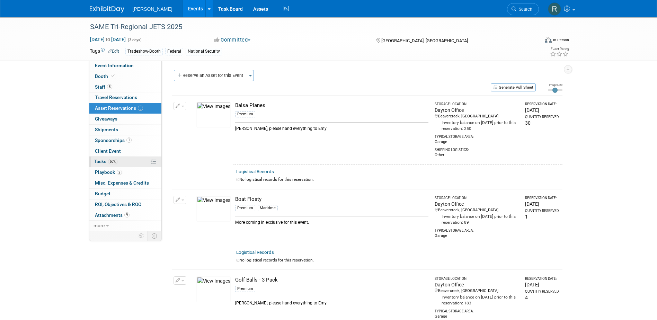
click at [109, 161] on span "60%" at bounding box center [112, 161] width 9 height 5
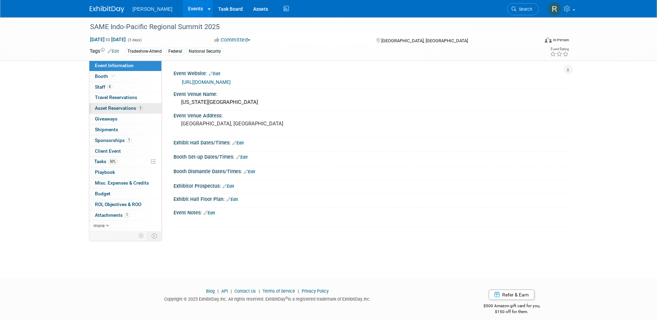
click at [127, 107] on span "Asset Reservations 1" at bounding box center [119, 108] width 48 height 6
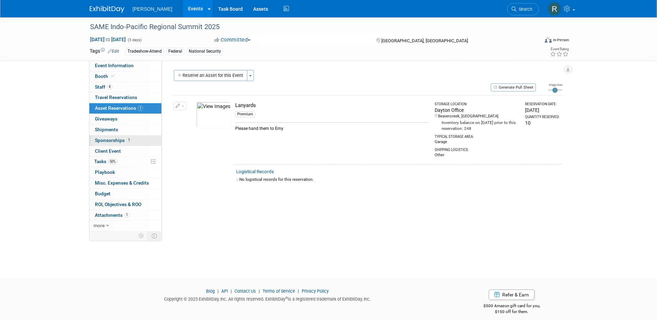
click at [116, 144] on link "1 Sponsorships 1" at bounding box center [125, 140] width 72 height 10
